Goal: Transaction & Acquisition: Purchase product/service

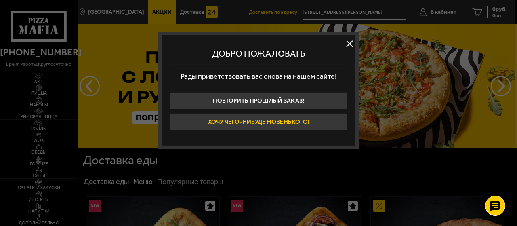
click at [251, 122] on button "Хочу чего-нибудь новенького!" at bounding box center [259, 121] width 178 height 17
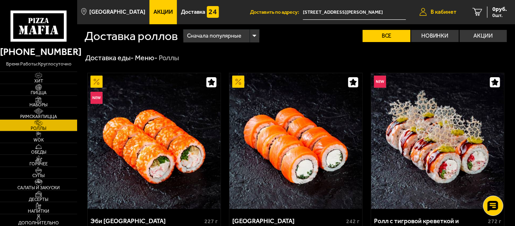
click at [446, 16] on link "В кабинет" at bounding box center [437, 12] width 53 height 24
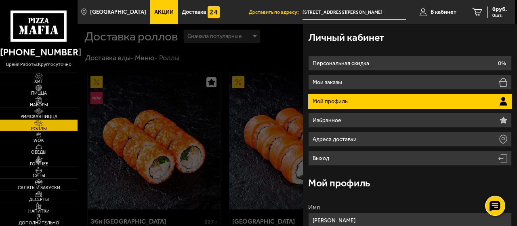
click at [329, 101] on p "Мой профиль" at bounding box center [331, 102] width 37 height 6
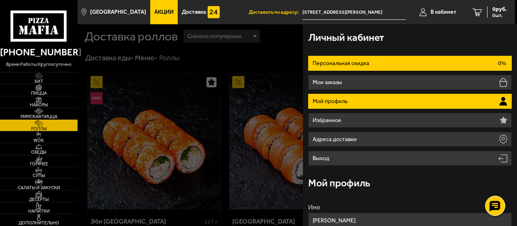
click at [372, 62] on li "Персональная скидка 0%" at bounding box center [409, 63] width 203 height 15
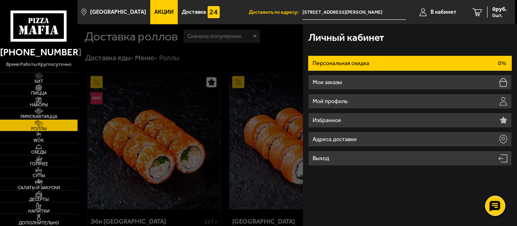
click at [248, 59] on div at bounding box center [336, 137] width 517 height 226
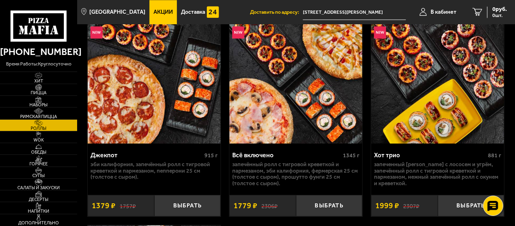
scroll to position [889, 0]
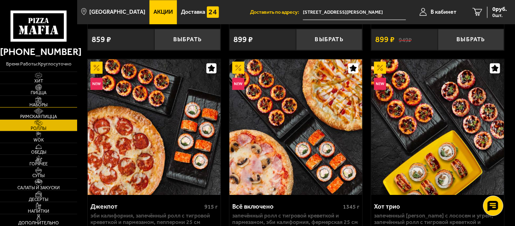
click at [34, 100] on img at bounding box center [38, 99] width 21 height 6
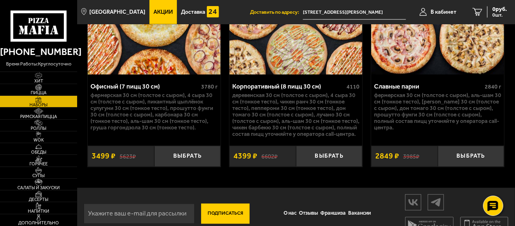
scroll to position [2310, 0]
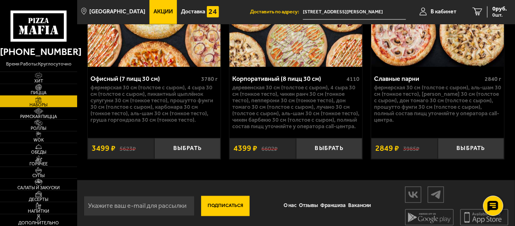
click at [42, 88] on img at bounding box center [38, 87] width 21 height 6
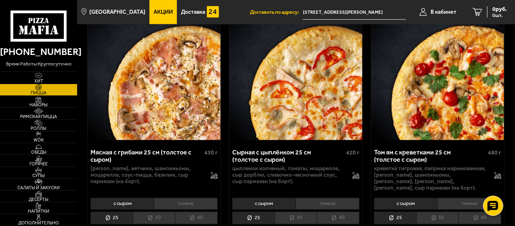
scroll to position [687, 0]
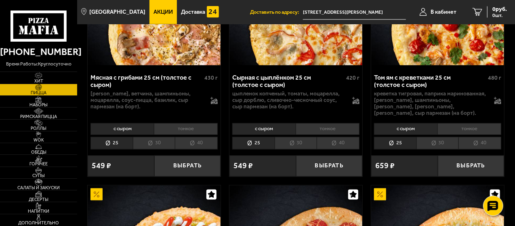
click at [432, 139] on li "30" at bounding box center [438, 143] width 42 height 13
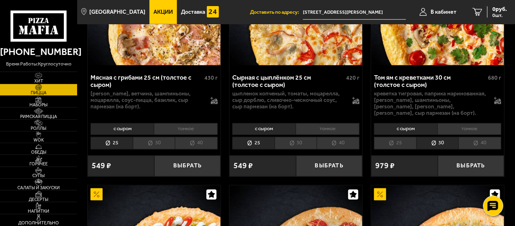
click at [404, 138] on li "25" at bounding box center [395, 143] width 42 height 13
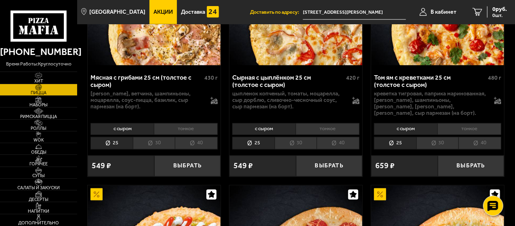
click at [479, 137] on li "40" at bounding box center [480, 143] width 43 height 13
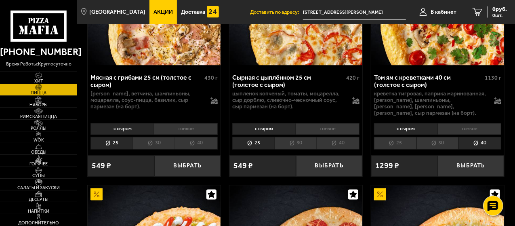
click at [399, 140] on li "25" at bounding box center [395, 143] width 42 height 13
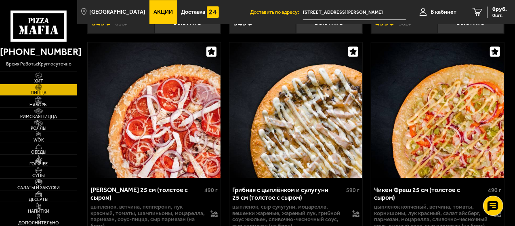
scroll to position [1172, 0]
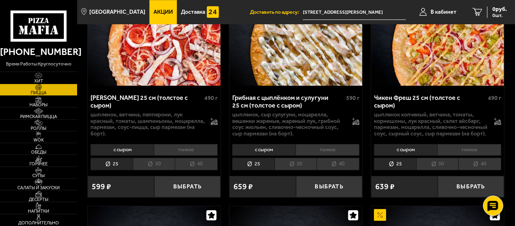
click at [340, 158] on li "40" at bounding box center [338, 164] width 43 height 13
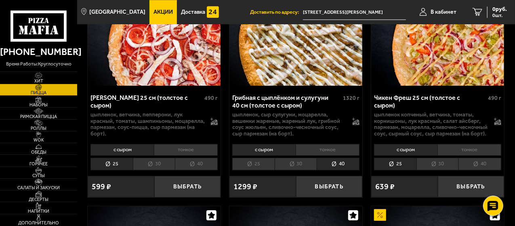
click at [246, 158] on li "25" at bounding box center [253, 164] width 42 height 13
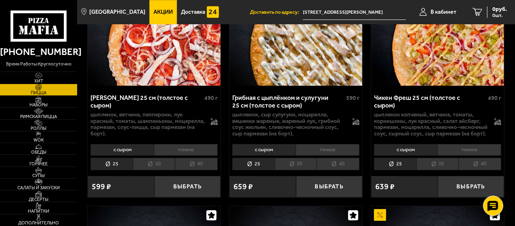
click at [293, 158] on li "30" at bounding box center [296, 164] width 42 height 13
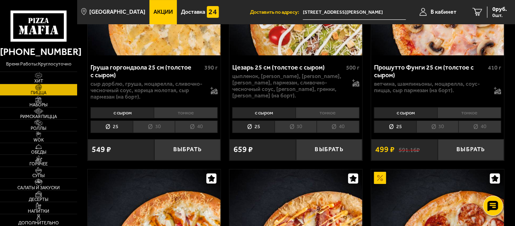
scroll to position [1496, 0]
